Goal: Task Accomplishment & Management: Manage account settings

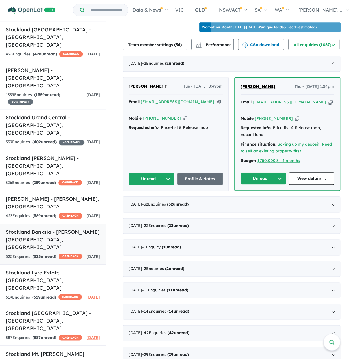
scroll to position [198, 0]
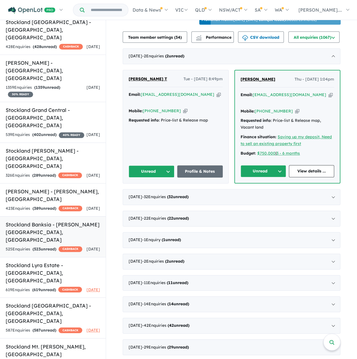
click at [67, 246] on div "525 Enquir ies ( 523 unread) CASHBACK" at bounding box center [44, 249] width 77 height 7
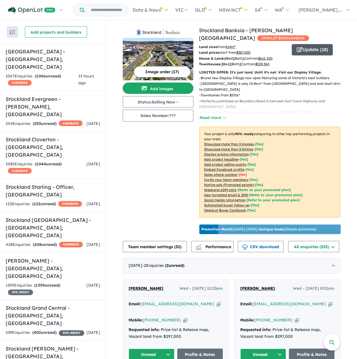
click at [307, 55] on button "Update ( 18 )" at bounding box center [312, 49] width 41 height 11
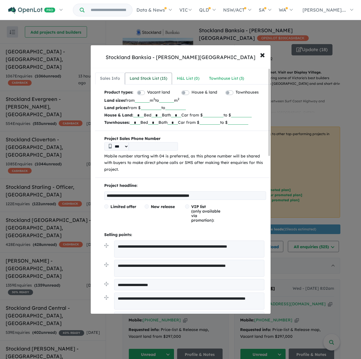
click at [152, 77] on div "Land Stock List ( 15 )" at bounding box center [149, 78] width 38 height 7
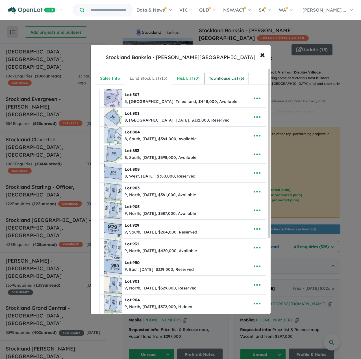
click at [219, 79] on div "Townhouse List ( 3 )" at bounding box center [226, 78] width 35 height 7
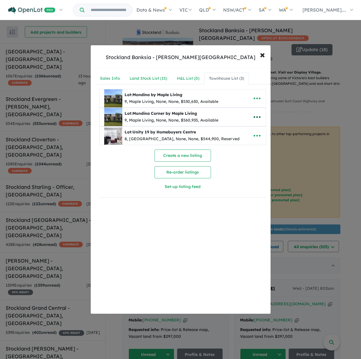
click at [258, 115] on icon "button" at bounding box center [257, 117] width 8 height 8
click at [249, 141] on link "Remove" at bounding box center [245, 143] width 42 height 13
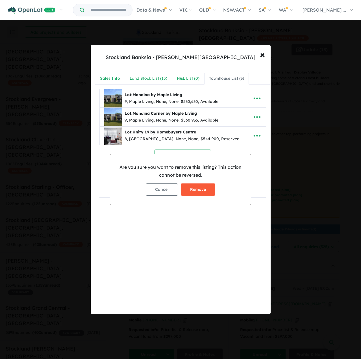
click at [207, 187] on button "Remove" at bounding box center [198, 189] width 34 height 12
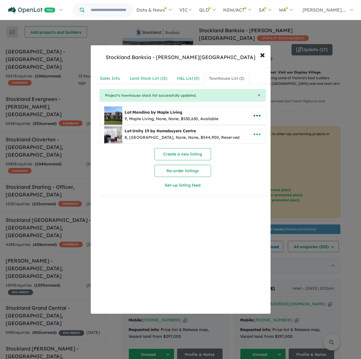
click at [258, 116] on icon "button" at bounding box center [257, 115] width 8 height 8
click at [249, 142] on link "Remove" at bounding box center [245, 142] width 42 height 13
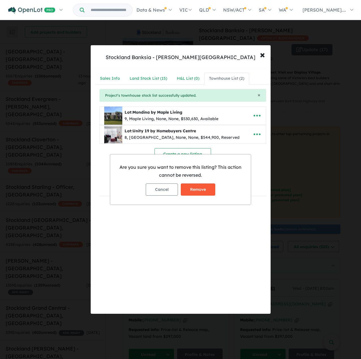
click at [204, 186] on button "Remove" at bounding box center [198, 189] width 34 height 12
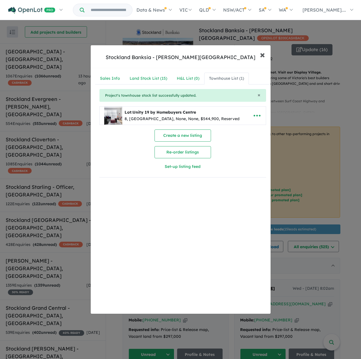
click at [266, 56] on button "× Close" at bounding box center [262, 54] width 16 height 15
